Goal: Transaction & Acquisition: Purchase product/service

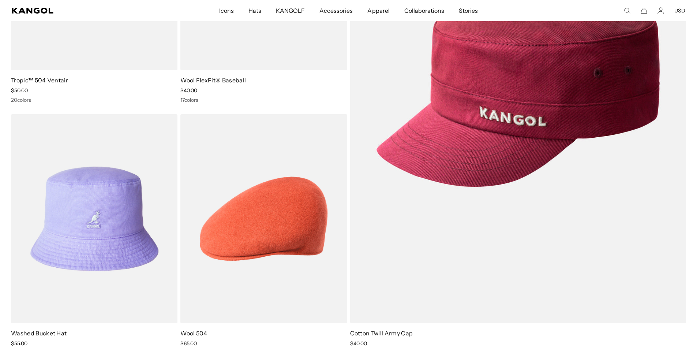
scroll to position [73, 0]
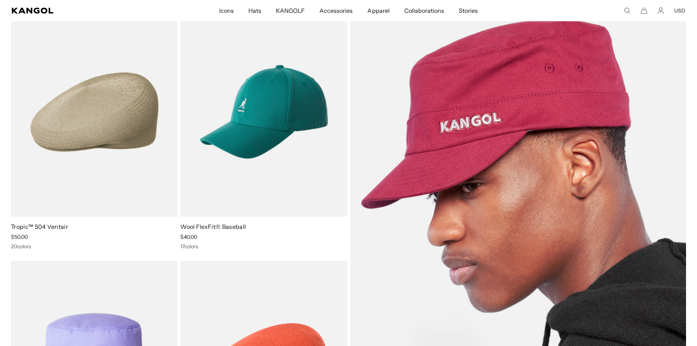
click at [466, 140] on img at bounding box center [518, 238] width 336 height 462
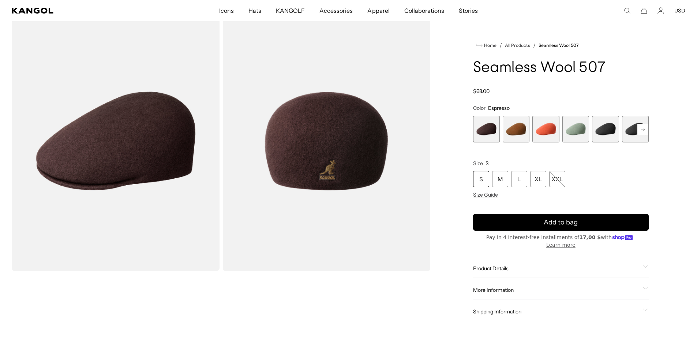
click at [603, 133] on span "5 of 9" at bounding box center [605, 129] width 27 height 27
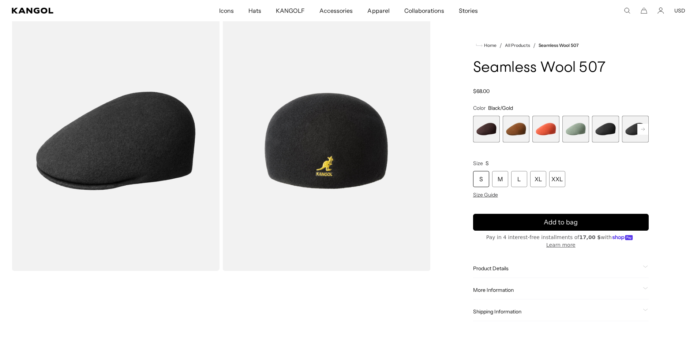
click at [625, 124] on span "6 of 9" at bounding box center [635, 129] width 27 height 27
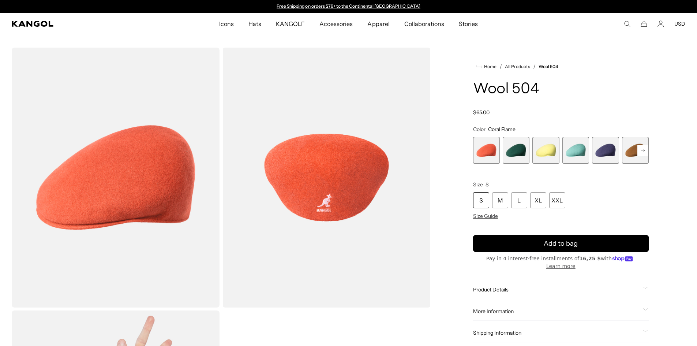
click at [641, 153] on rect at bounding box center [643, 150] width 11 height 11
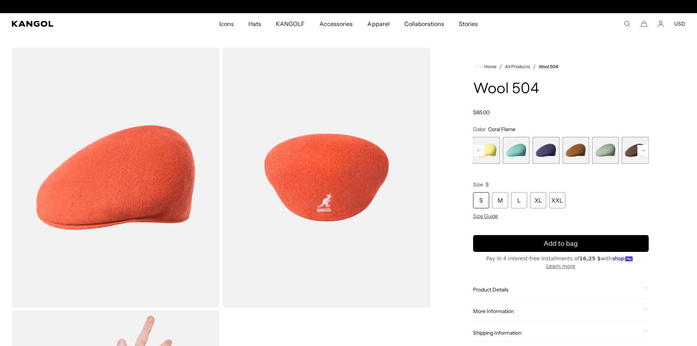
click at [641, 153] on rect at bounding box center [643, 150] width 11 height 11
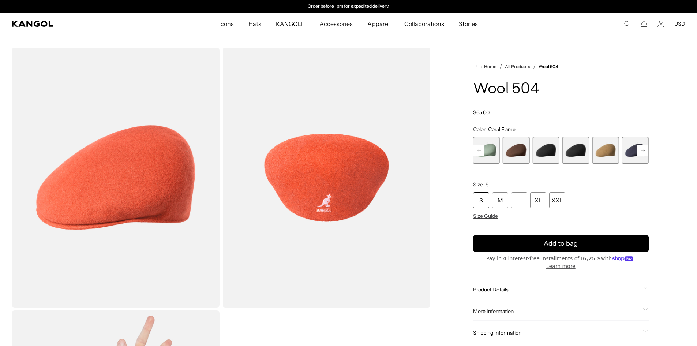
click at [641, 153] on rect at bounding box center [643, 150] width 11 height 11
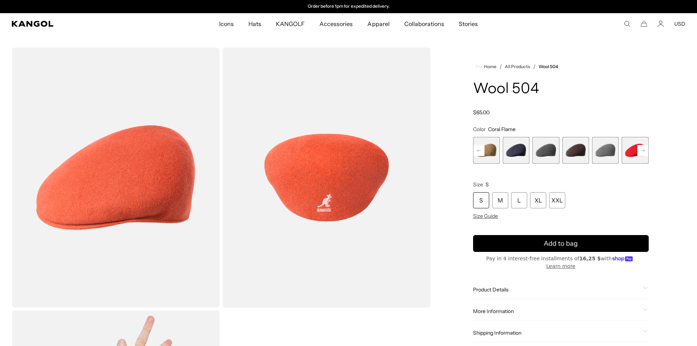
click at [641, 153] on rect at bounding box center [643, 150] width 11 height 11
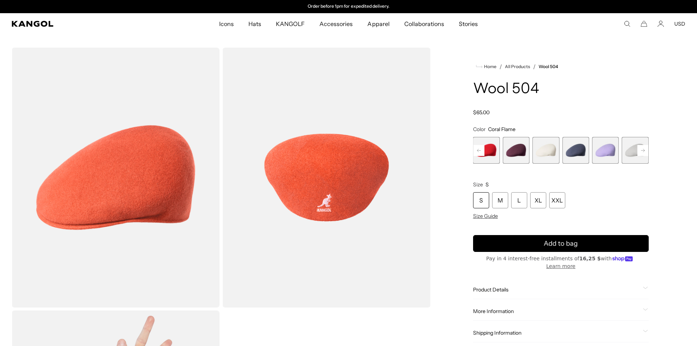
click at [641, 153] on rect at bounding box center [643, 150] width 11 height 11
click at [641, 153] on span "21 of 21" at bounding box center [635, 150] width 27 height 27
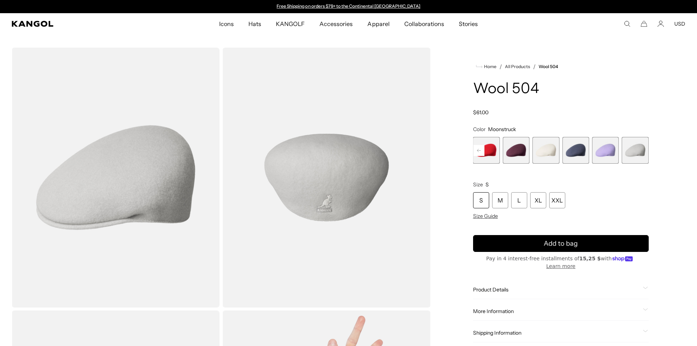
click at [477, 149] on rect at bounding box center [479, 150] width 11 height 11
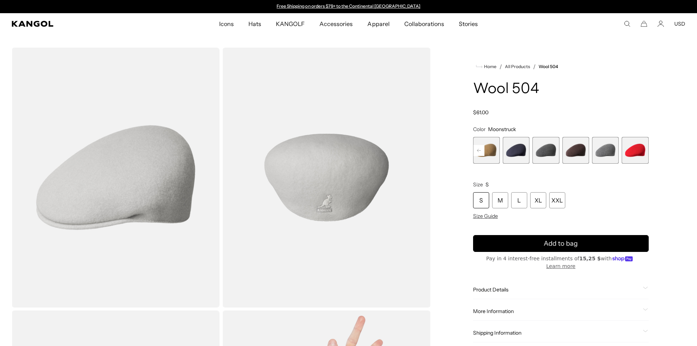
click at [477, 149] on rect at bounding box center [479, 150] width 11 height 11
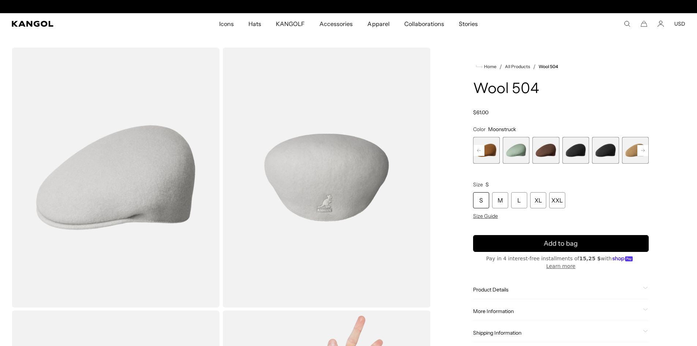
click at [545, 142] on span "8 of 21" at bounding box center [546, 150] width 27 height 27
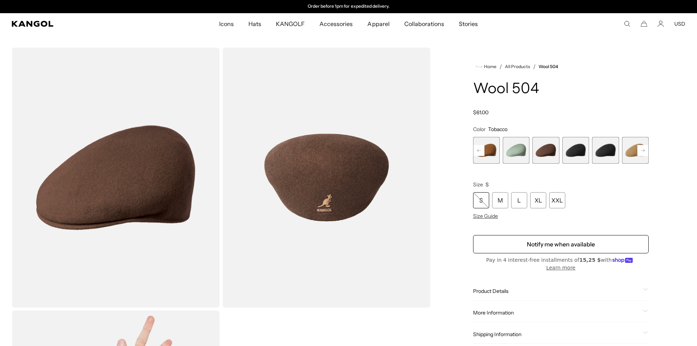
click at [576, 143] on span "9 of 21" at bounding box center [576, 150] width 27 height 27
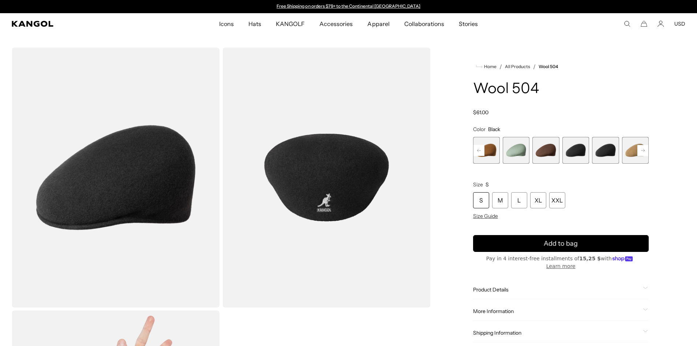
click at [601, 150] on span "10 of 21" at bounding box center [605, 150] width 27 height 27
click at [578, 151] on span "9 of 21" at bounding box center [576, 150] width 27 height 27
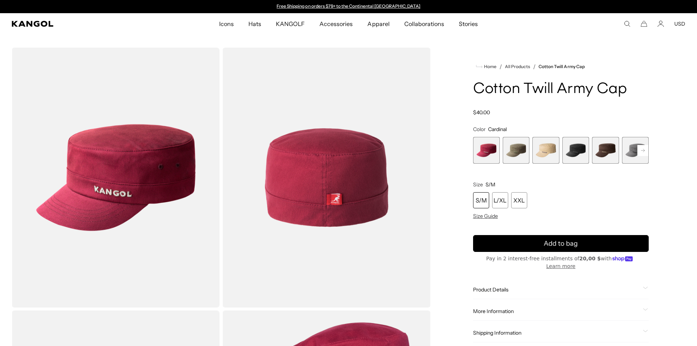
click at [568, 150] on span "4 of 9" at bounding box center [576, 150] width 27 height 27
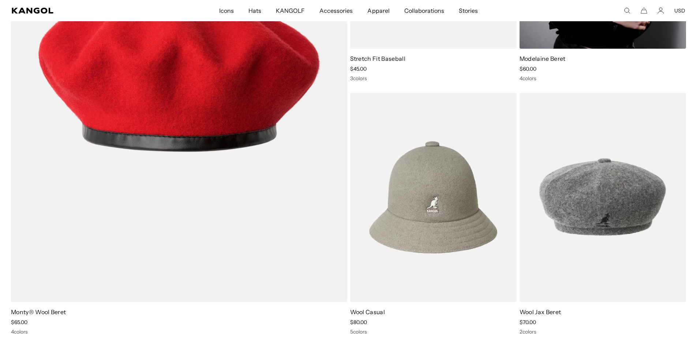
scroll to position [2819, 0]
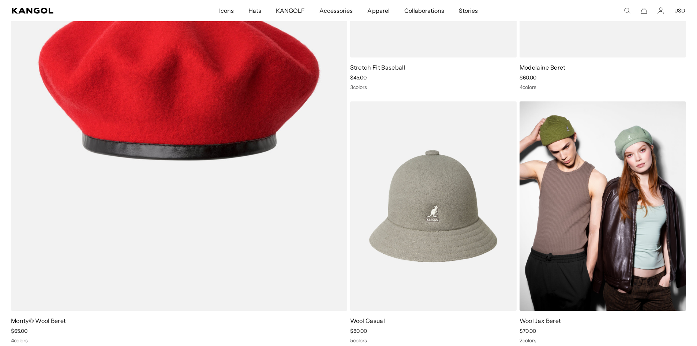
click at [640, 211] on img at bounding box center [603, 205] width 167 height 209
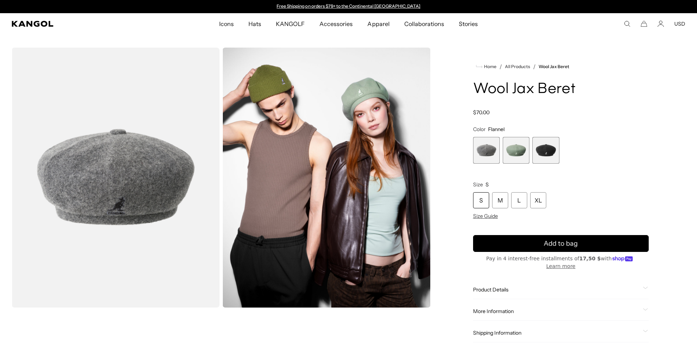
click at [544, 150] on span "3 of 3" at bounding box center [546, 150] width 27 height 27
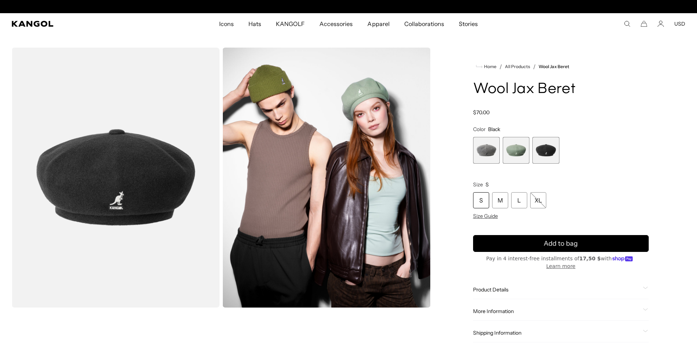
scroll to position [0, 151]
